Goal: Information Seeking & Learning: Understand process/instructions

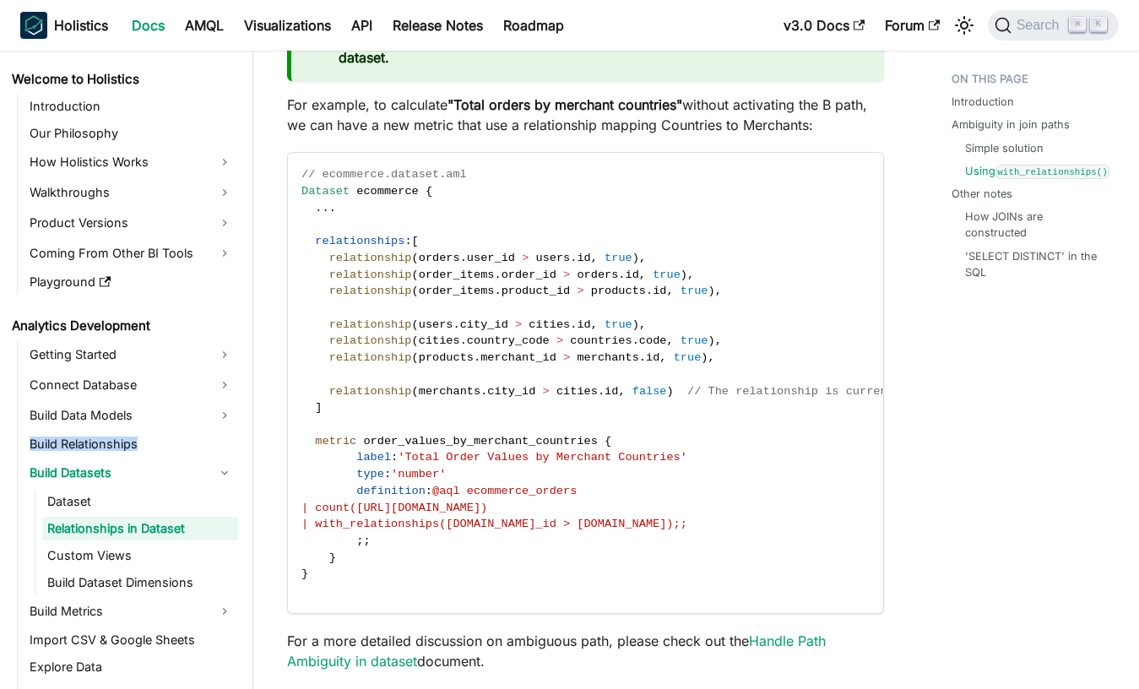
scroll to position [3714, 0]
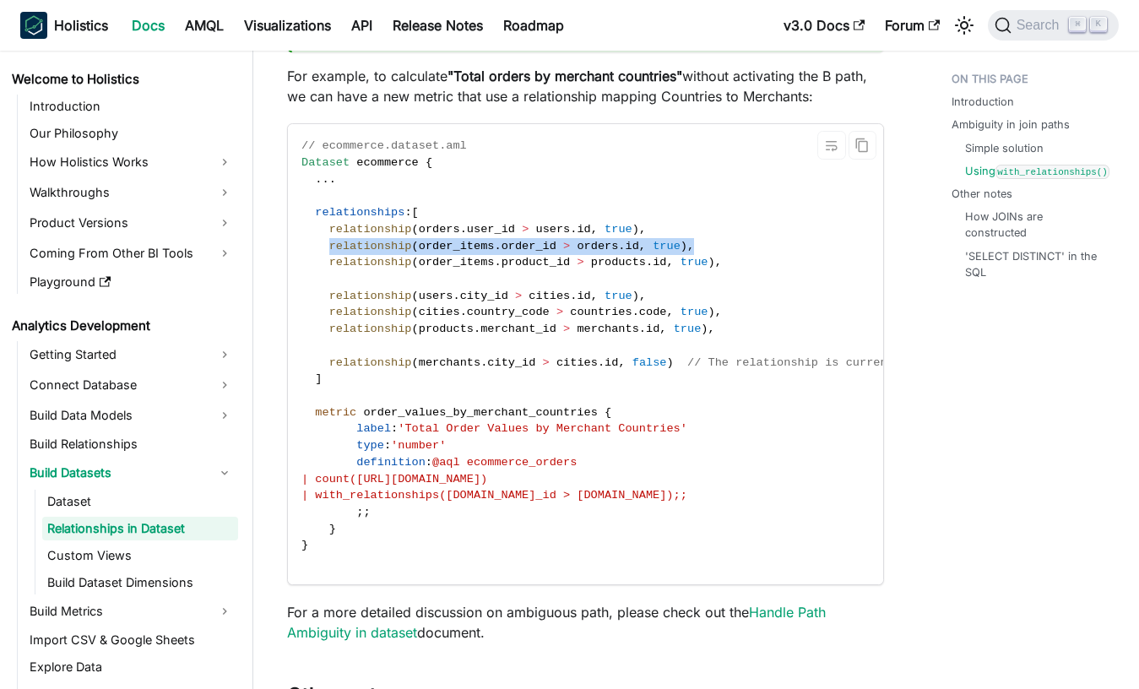
drag, startPoint x: 707, startPoint y: 245, endPoint x: 331, endPoint y: 251, distance: 375.9
click at [331, 251] on code "// ecommerce.dataset.aml Dataset ecommerce { . . . relationships : [ relationsh…" at bounding box center [636, 353] width 696 height 459
copy span "relationship ( order_items . order_id > orders . id , true ) ,"
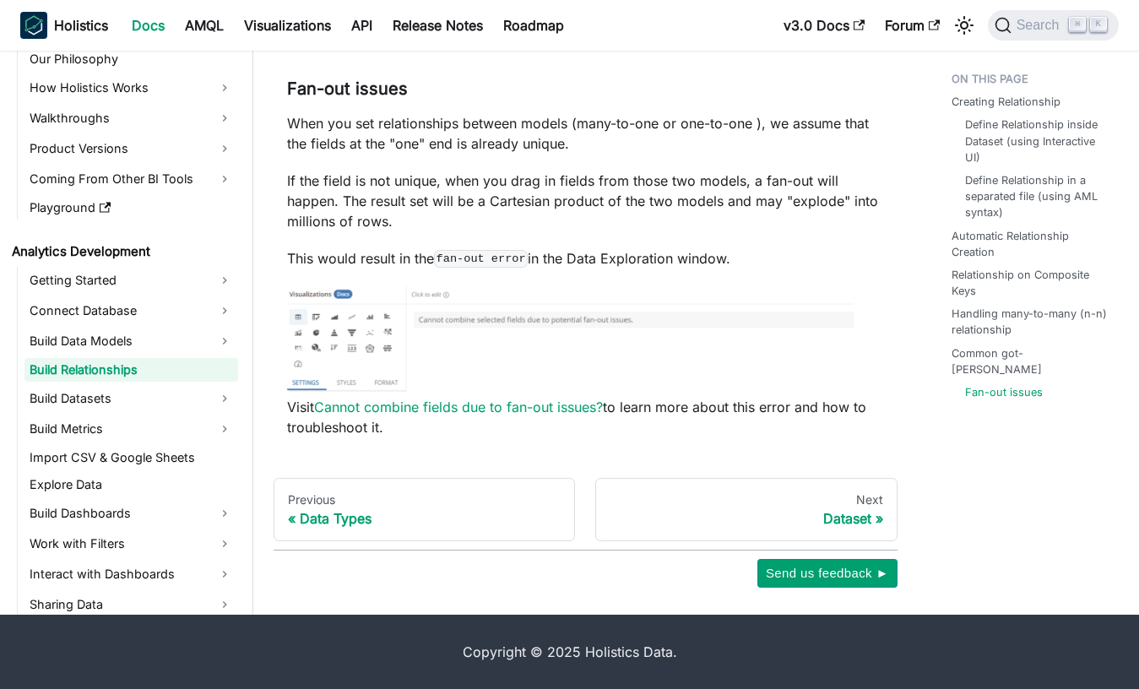
scroll to position [4150, 0]
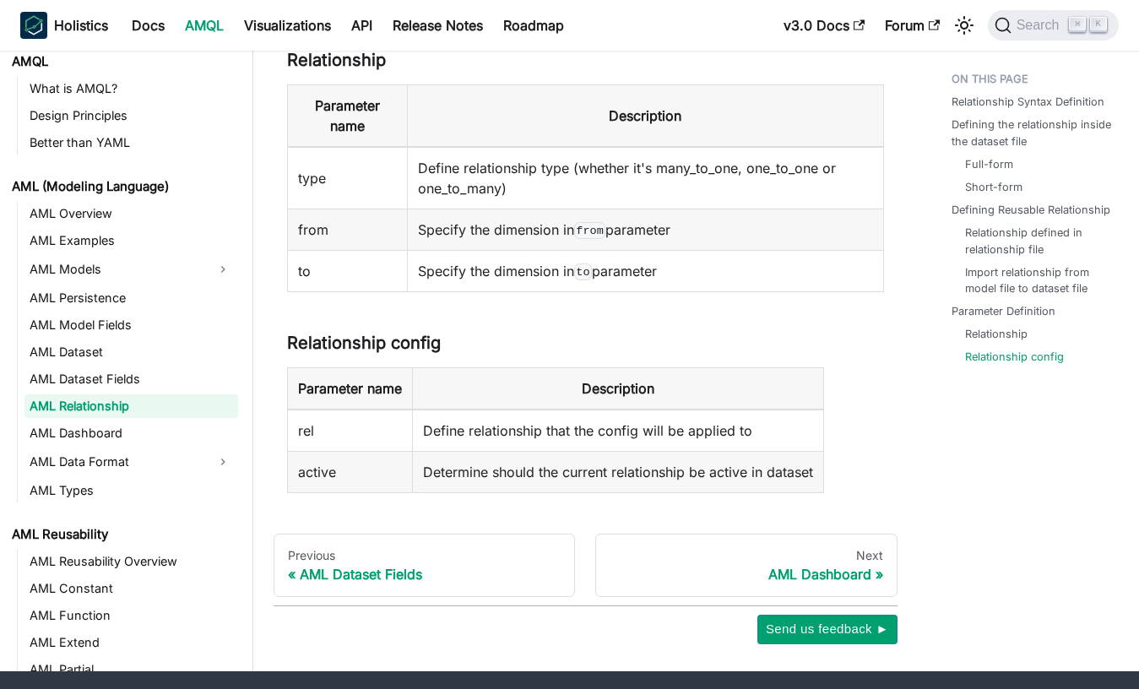
scroll to position [3435, 0]
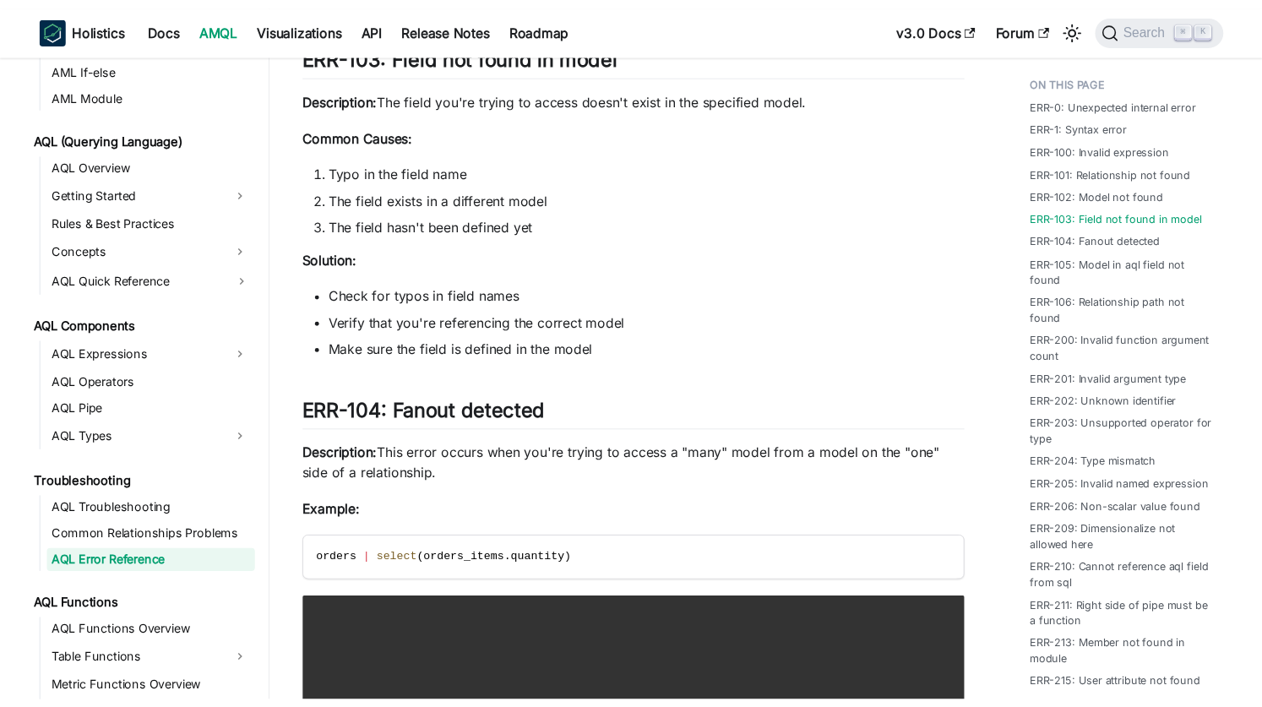
scroll to position [1846, 0]
